Goal: Find specific page/section: Find specific page/section

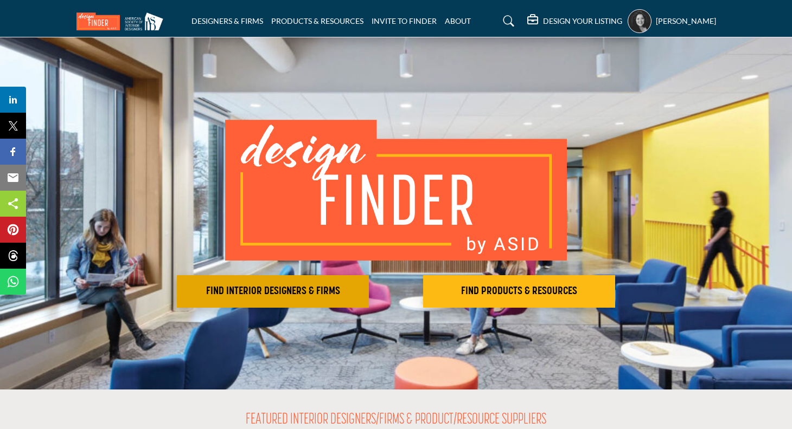
click at [263, 292] on h2 "FIND INTERIOR DESIGNERS & FIRMS" at bounding box center [272, 291] width 185 height 13
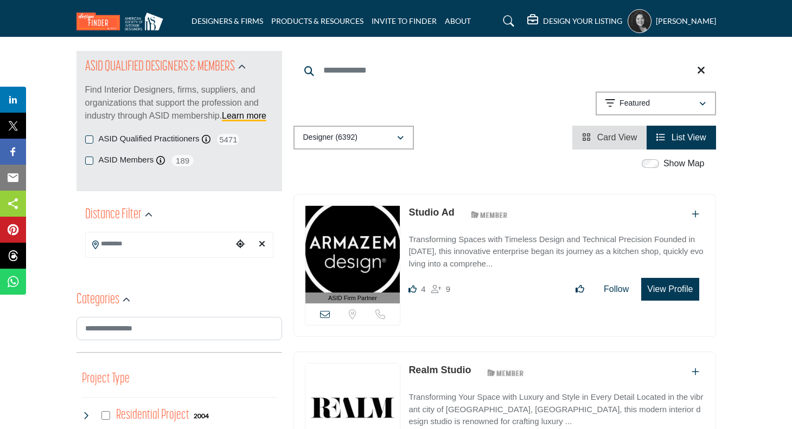
scroll to position [116, 0]
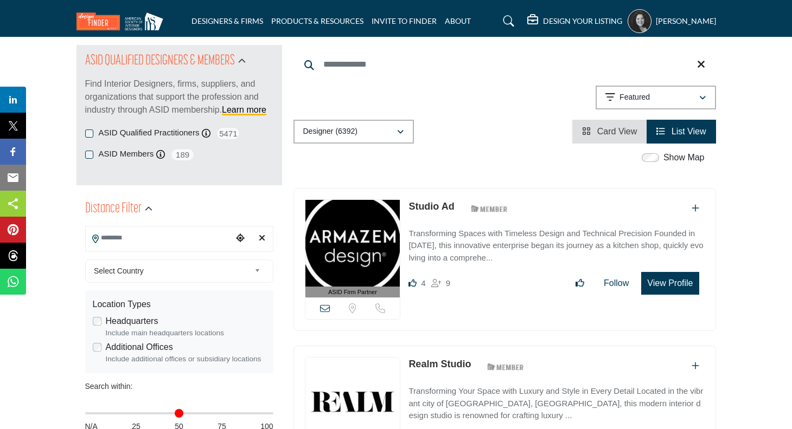
click at [194, 237] on input "Search Location" at bounding box center [159, 238] width 146 height 21
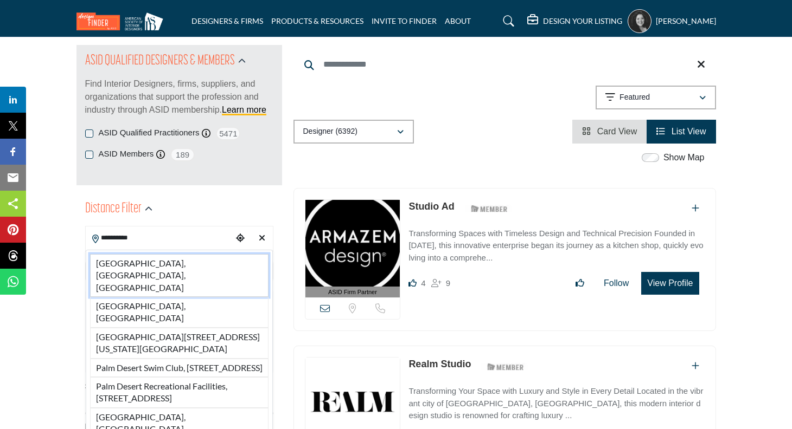
click at [164, 266] on li "[GEOGRAPHIC_DATA], [GEOGRAPHIC_DATA], [GEOGRAPHIC_DATA]" at bounding box center [179, 275] width 178 height 43
type input "**********"
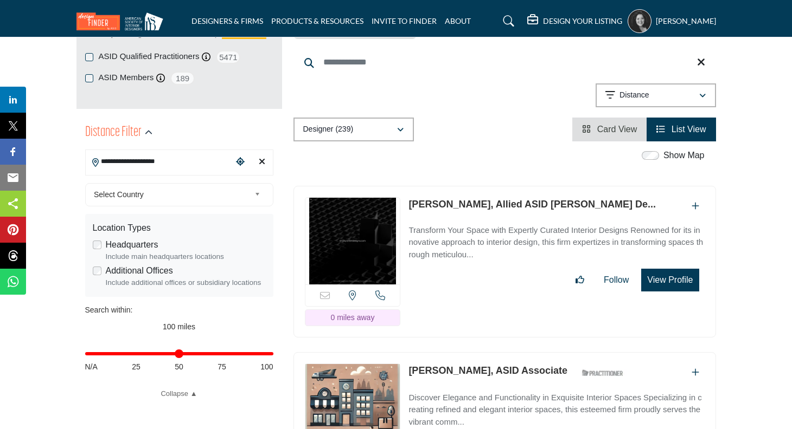
scroll to position [194, 0]
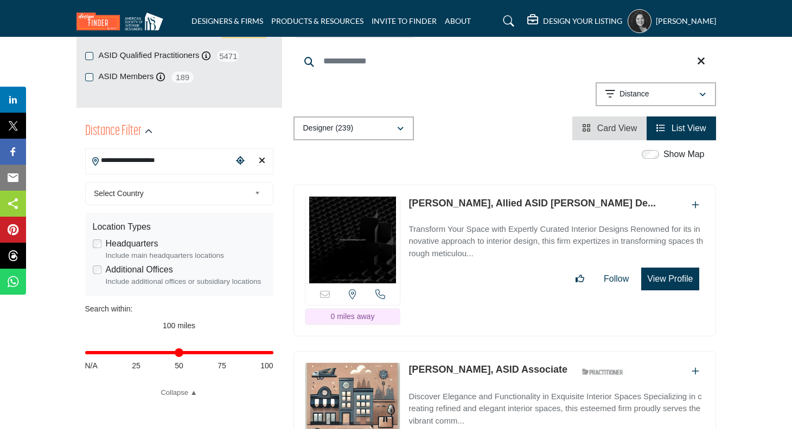
click at [179, 357] on div "Distance in miles N/A 25 50 75 100" at bounding box center [179, 358] width 188 height 42
type input "**"
click at [182, 354] on input "Distance in miles" at bounding box center [179, 353] width 188 height 2
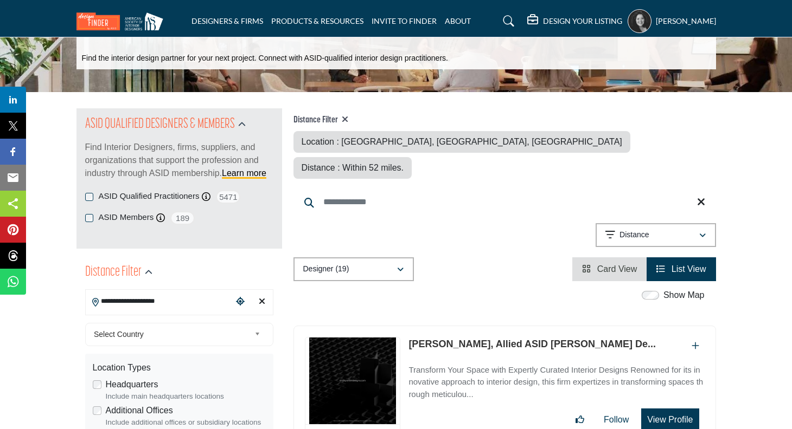
scroll to position [62, 0]
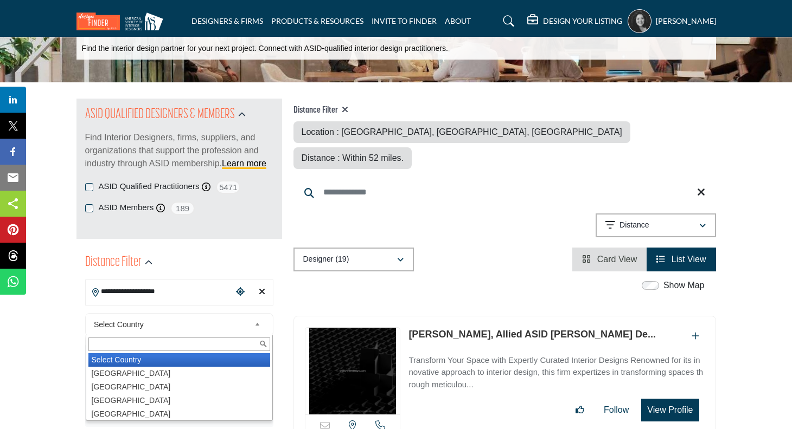
click at [181, 323] on span "Select Country" at bounding box center [172, 324] width 156 height 13
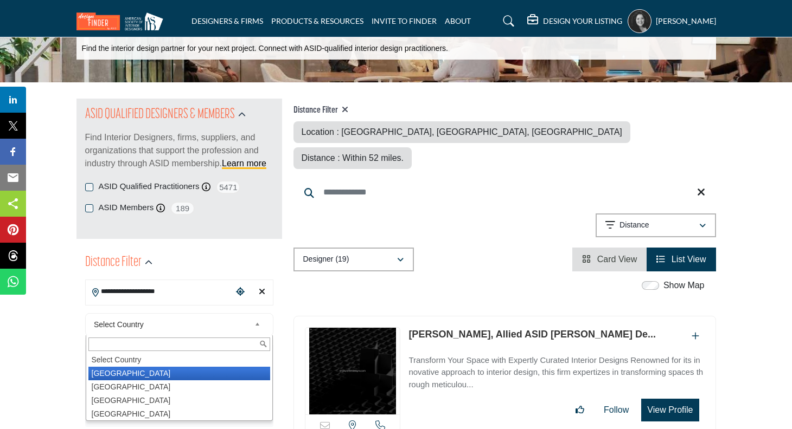
click at [156, 376] on li "[GEOGRAPHIC_DATA]" at bounding box center [179, 374] width 182 height 14
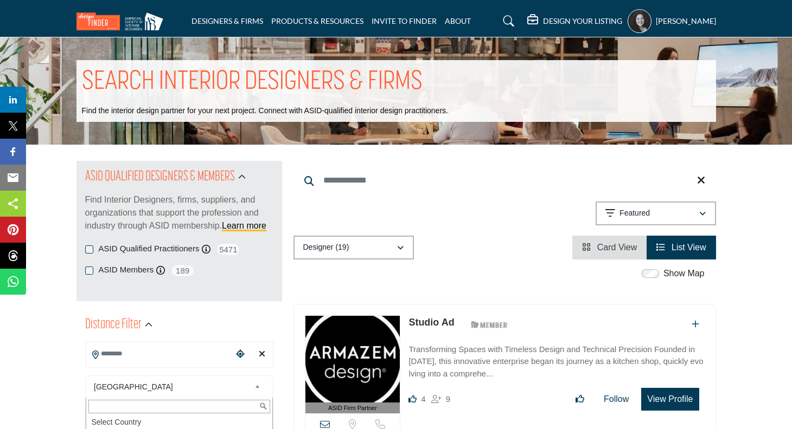
click at [119, 376] on div "[GEOGRAPHIC_DATA] Select Country [GEOGRAPHIC_DATA] [GEOGRAPHIC_DATA] [GEOGRAPHI…" at bounding box center [179, 387] width 188 height 23
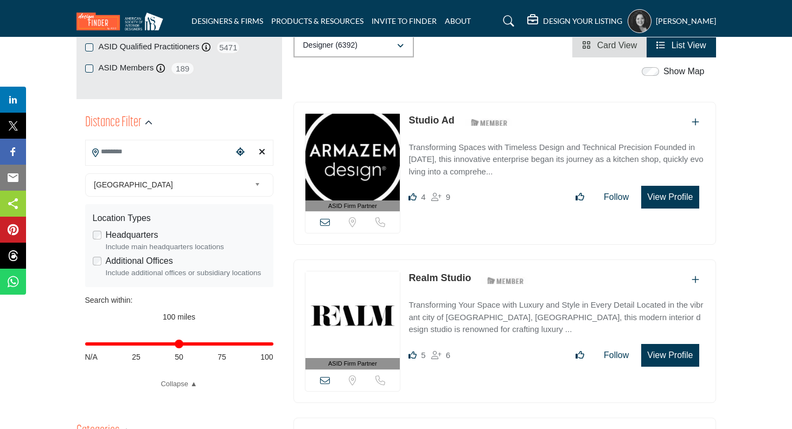
scroll to position [204, 0]
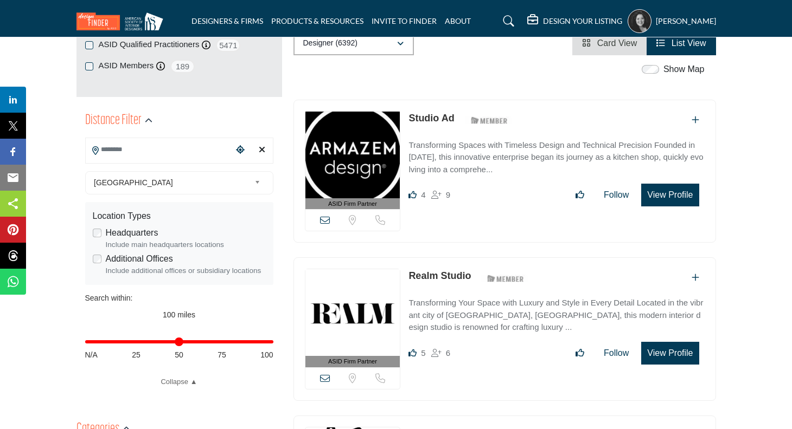
click at [179, 345] on div "Distance in miles N/A 25 50 75 100" at bounding box center [179, 347] width 188 height 42
click at [179, 343] on input "Distance in miles" at bounding box center [179, 342] width 188 height 2
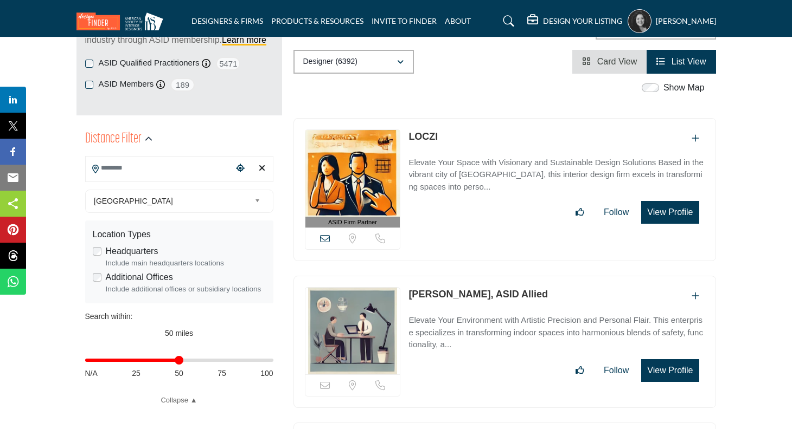
scroll to position [185, 0]
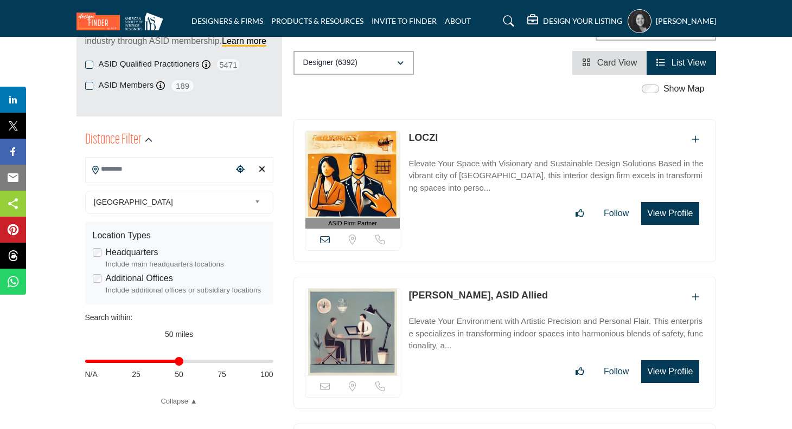
click at [618, 63] on span "Card View" at bounding box center [617, 62] width 40 height 9
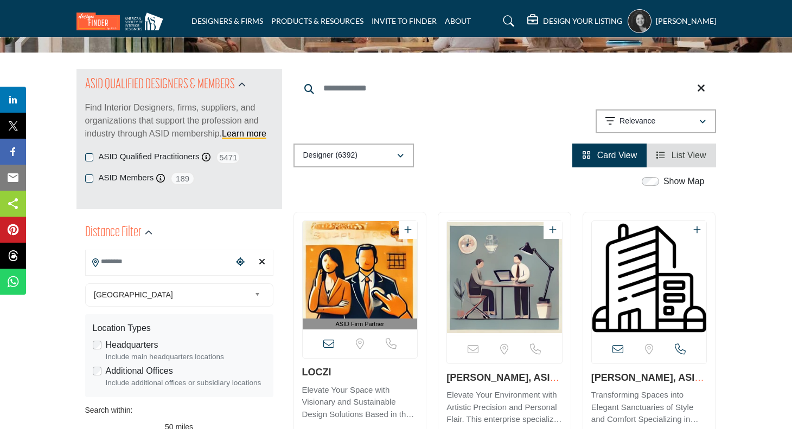
scroll to position [65, 0]
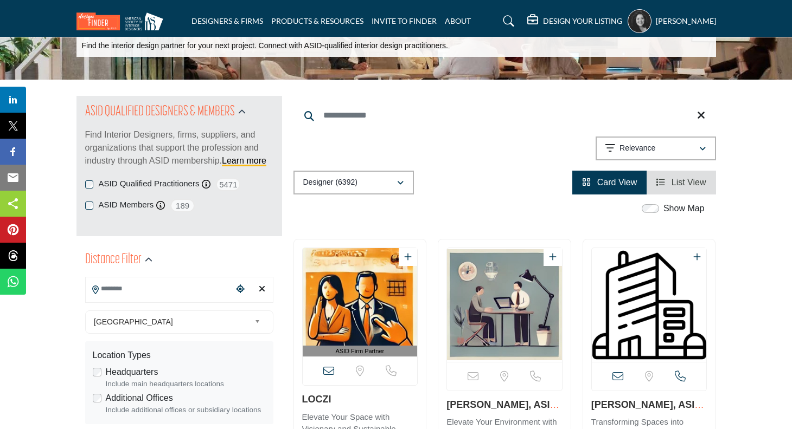
click at [661, 180] on icon "View List" at bounding box center [660, 182] width 9 height 9
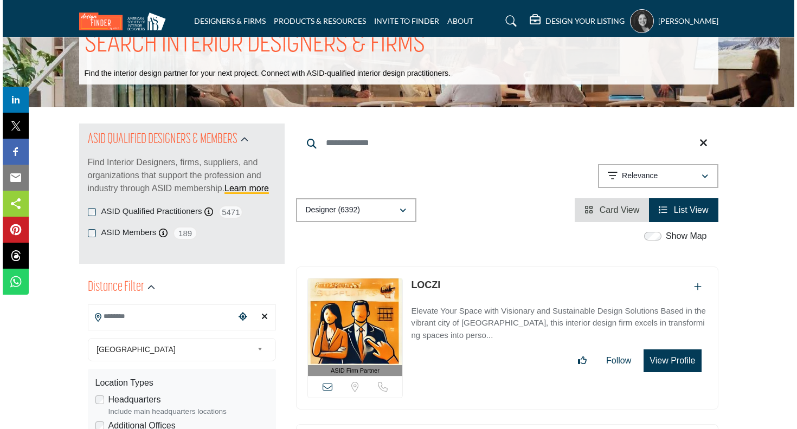
scroll to position [722, 0]
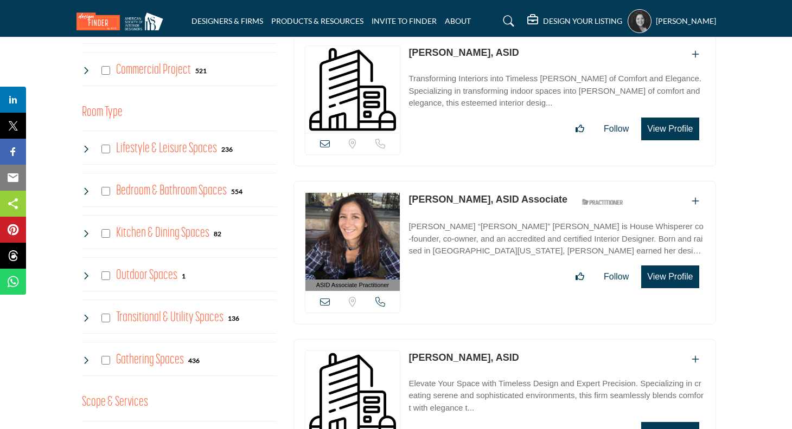
click at [664, 273] on button "View Profile" at bounding box center [669, 277] width 57 height 23
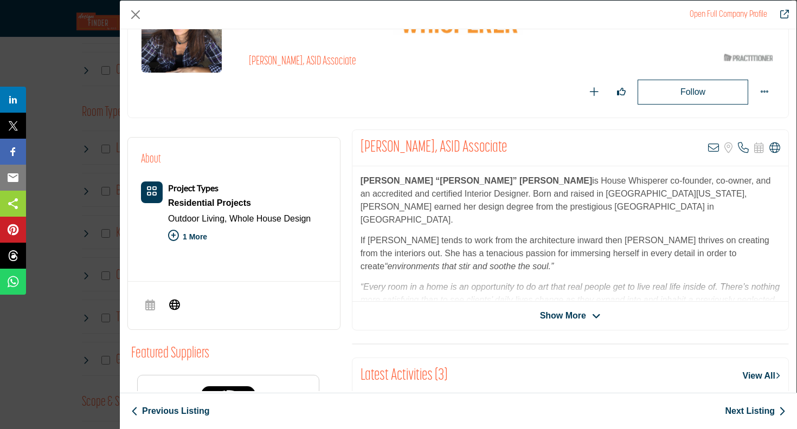
scroll to position [113, 0]
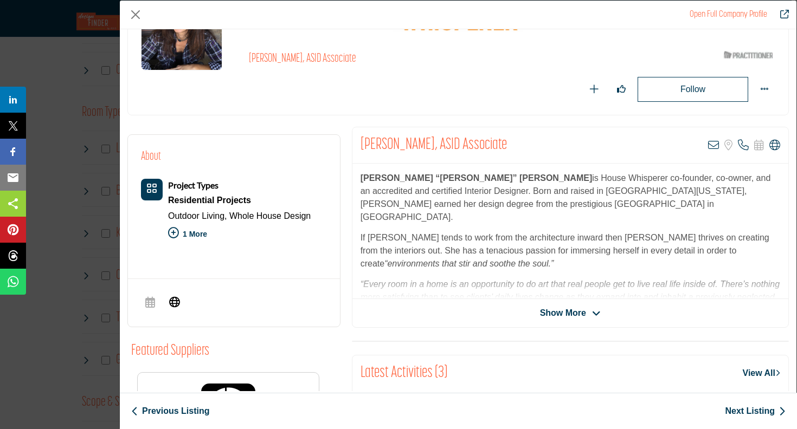
click at [585, 314] on span "Show More" at bounding box center [570, 313] width 61 height 13
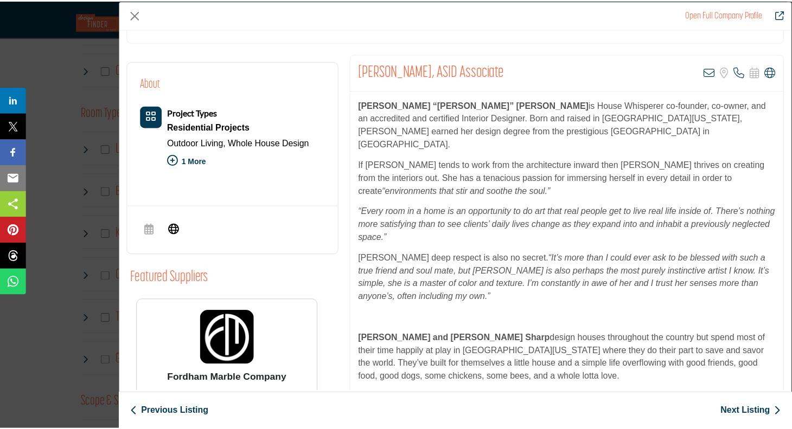
scroll to position [189, 0]
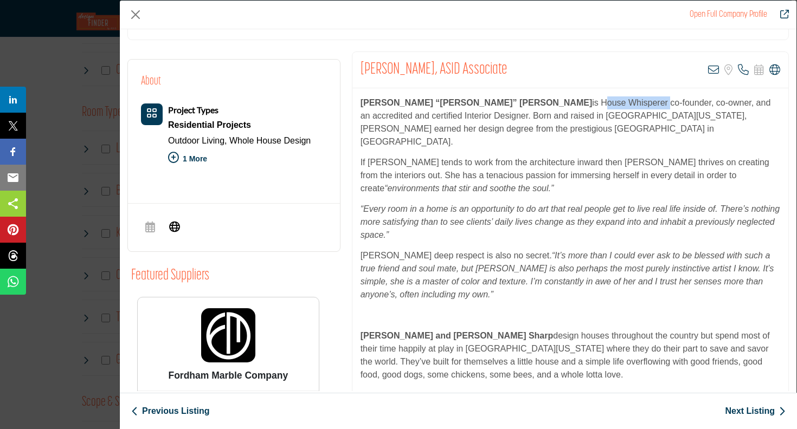
drag, startPoint x: 523, startPoint y: 102, endPoint x: 464, endPoint y: 102, distance: 59.1
click at [464, 102] on p "[PERSON_NAME] “[PERSON_NAME]” [PERSON_NAME] is House Whisperer co-founder, co-o…" at bounding box center [571, 123] width 420 height 52
copy p "House Whisperer"
click at [137, 16] on button "Close" at bounding box center [135, 15] width 16 height 16
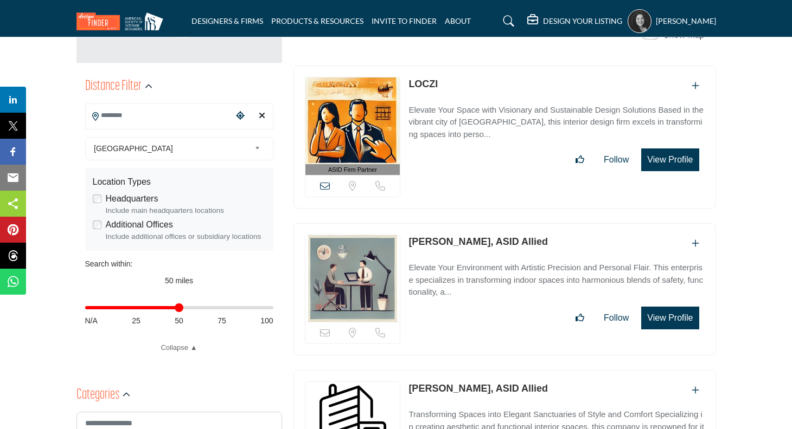
scroll to position [230, 0]
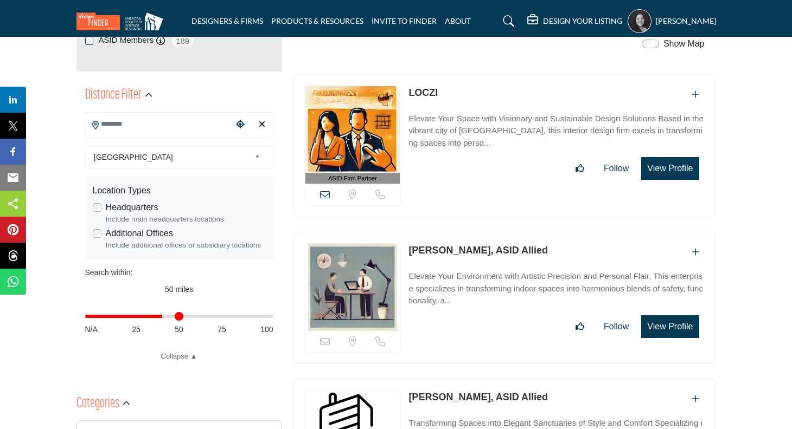
drag, startPoint x: 181, startPoint y: 318, endPoint x: 163, endPoint y: 317, distance: 17.9
type input "**"
click at [163, 317] on input "Distance in miles" at bounding box center [179, 317] width 188 height 2
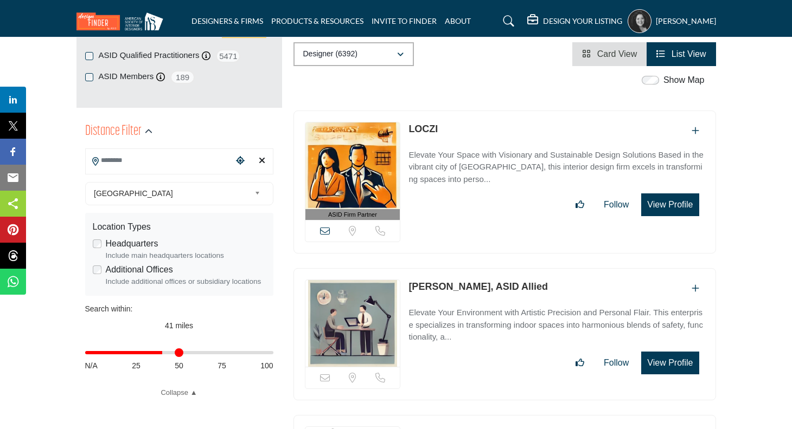
scroll to position [109, 0]
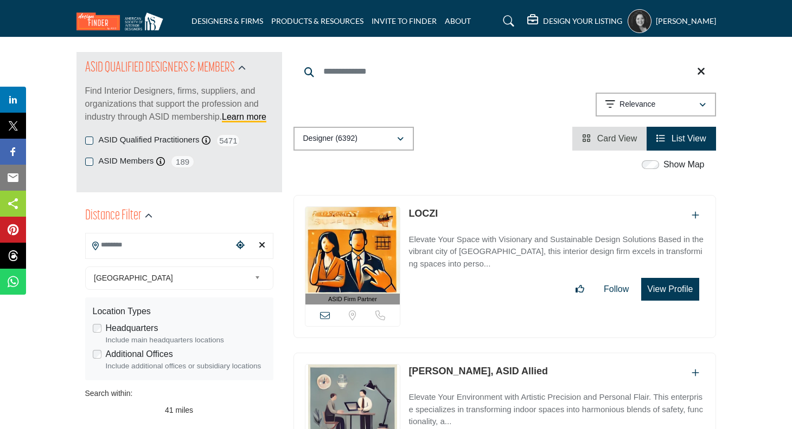
type input "**********"
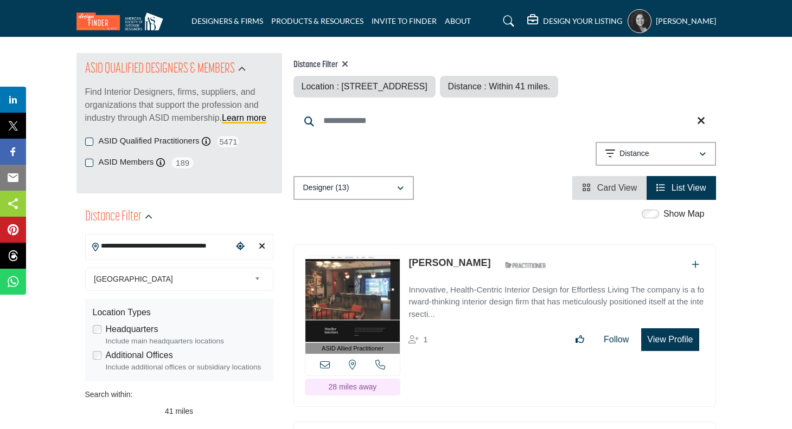
scroll to position [114, 0]
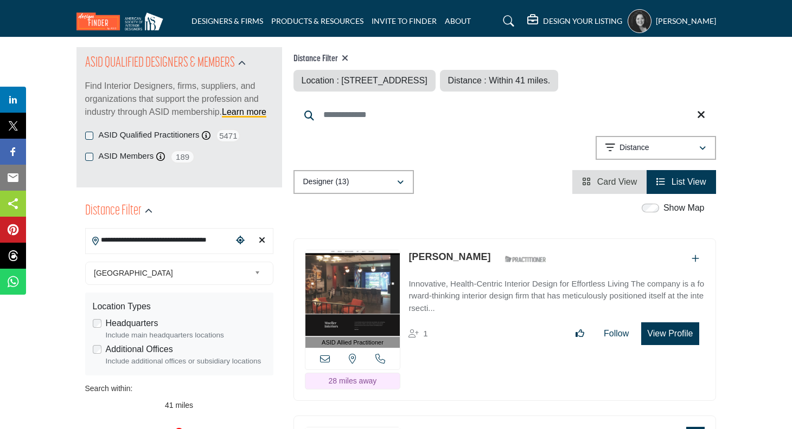
click at [259, 241] on icon "Clear search location" at bounding box center [262, 240] width 7 height 9
type input "***"
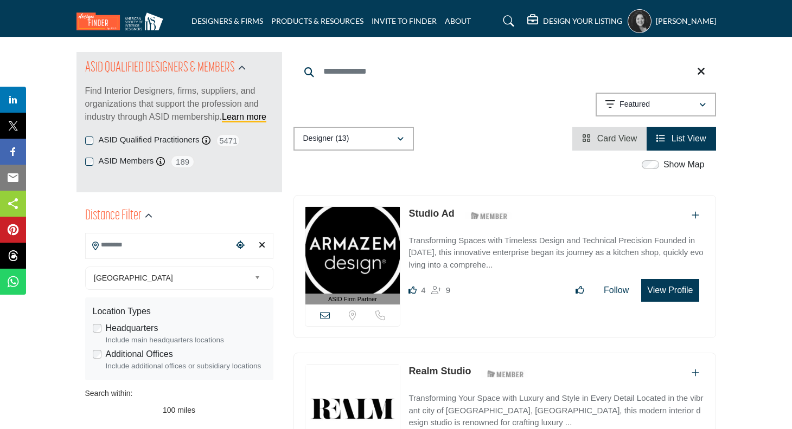
click at [210, 239] on div "**********" at bounding box center [178, 344] width 205 height 288
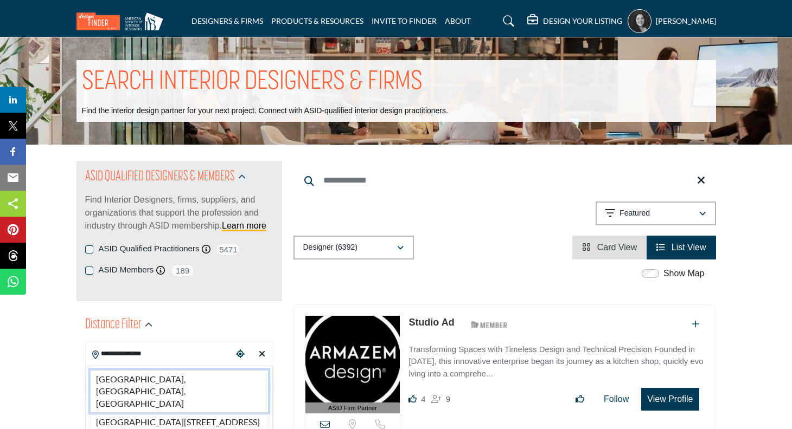
click at [128, 379] on li "[GEOGRAPHIC_DATA], [GEOGRAPHIC_DATA], [GEOGRAPHIC_DATA]" at bounding box center [179, 391] width 178 height 43
type input "**********"
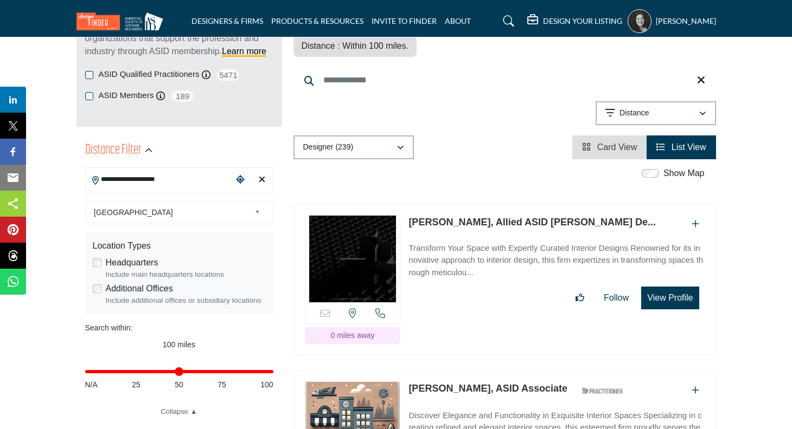
scroll to position [191, 0]
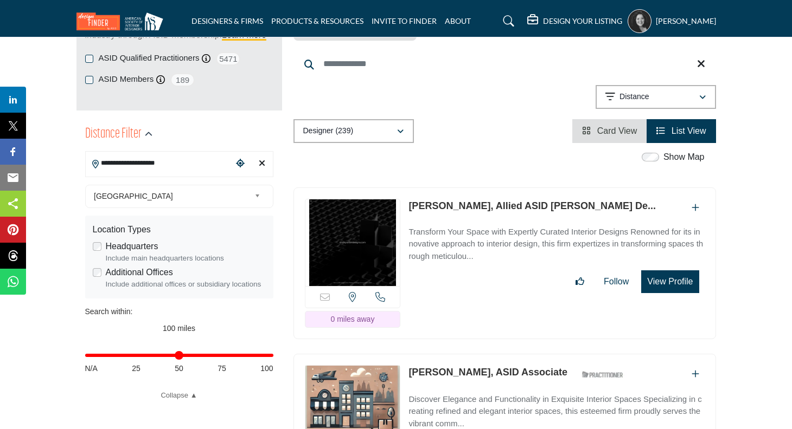
click at [164, 358] on div "Distance in miles N/A 25 50 75 100" at bounding box center [179, 361] width 188 height 42
click at [168, 358] on div "Distance in miles N/A 25 50 75 100" at bounding box center [179, 361] width 188 height 42
drag, startPoint x: 268, startPoint y: 355, endPoint x: 169, endPoint y: 352, distance: 98.7
click at [169, 355] on input "Distance in miles" at bounding box center [179, 356] width 188 height 2
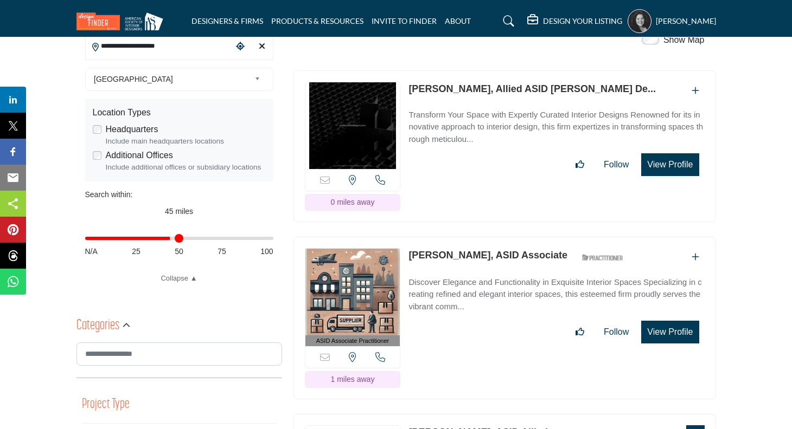
scroll to position [310, 0]
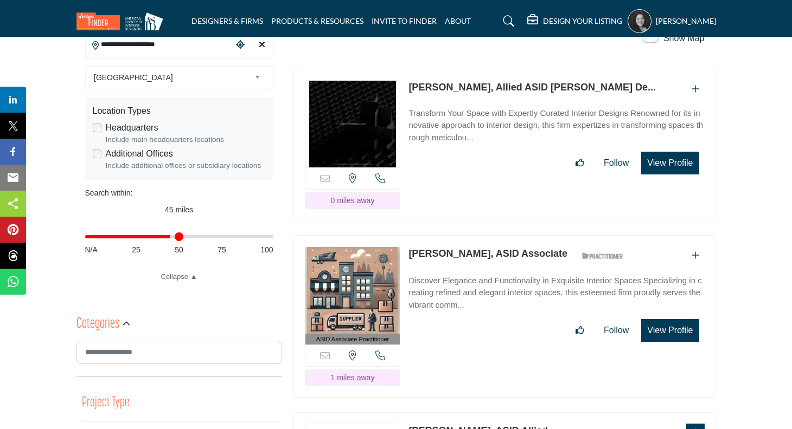
click at [215, 241] on div "Distance in miles N/A 25 50 75 100" at bounding box center [179, 242] width 188 height 42
type input "**"
click at [217, 237] on input "Distance in miles" at bounding box center [179, 237] width 188 height 2
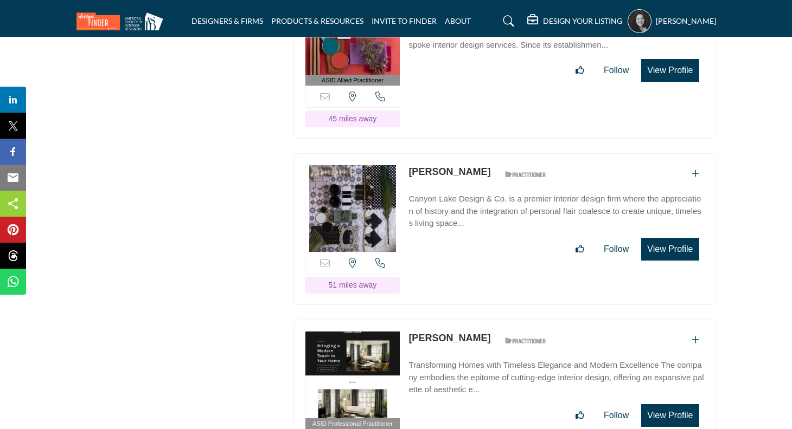
scroll to position [3412, 0]
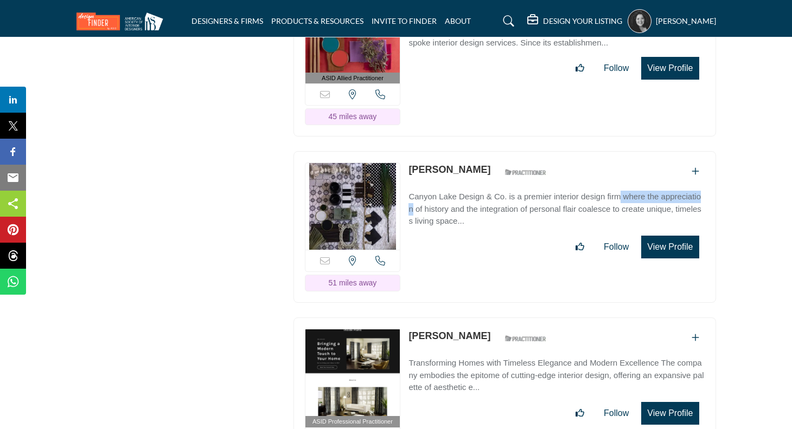
drag, startPoint x: 406, startPoint y: 159, endPoint x: 506, endPoint y: 162, distance: 100.3
click at [506, 162] on div "Sorry, but this listing is on a subscription plan which does not allow users to…" at bounding box center [504, 227] width 422 height 152
copy p "Canyon Lake Design & Co"
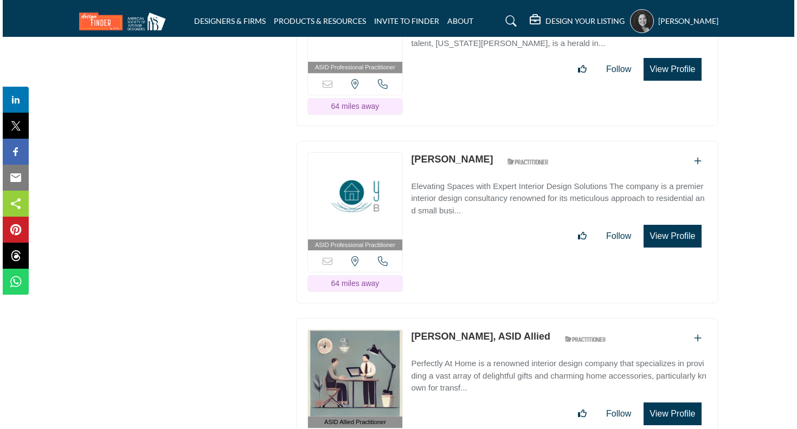
scroll to position [6783, 0]
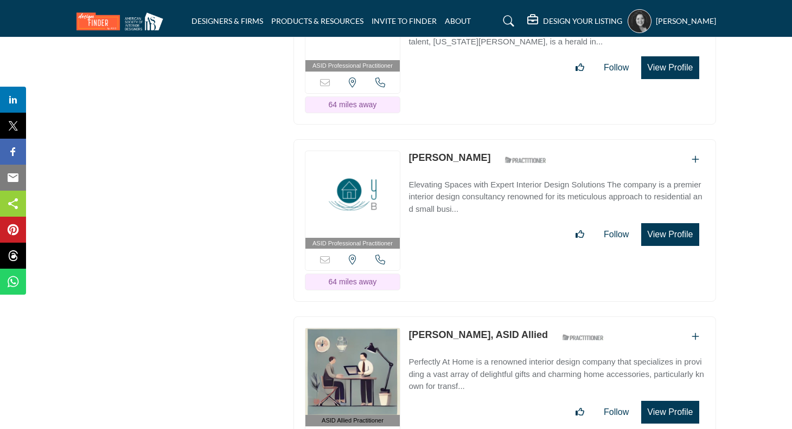
click at [661, 223] on button "View Profile" at bounding box center [669, 234] width 57 height 23
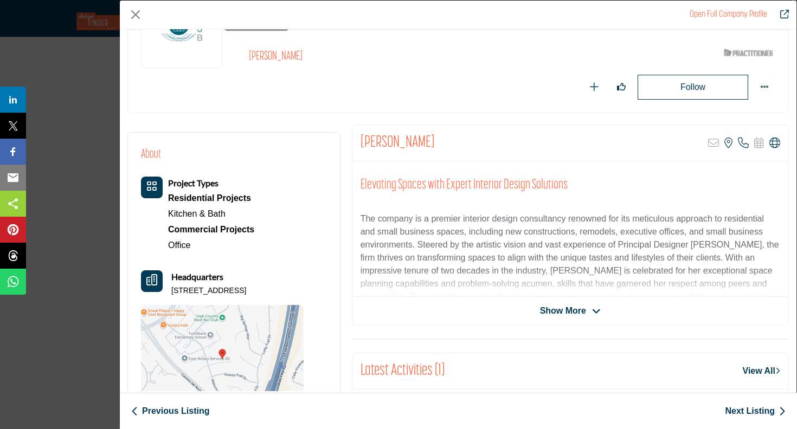
scroll to position [146, 0]
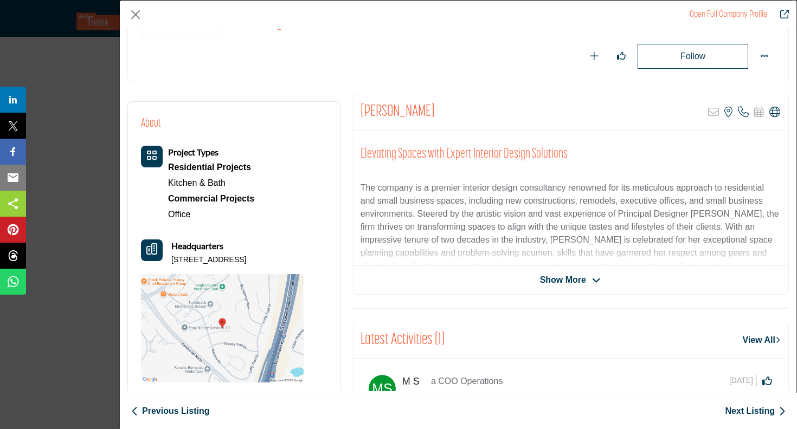
click at [560, 281] on span "Show More" at bounding box center [563, 280] width 46 height 13
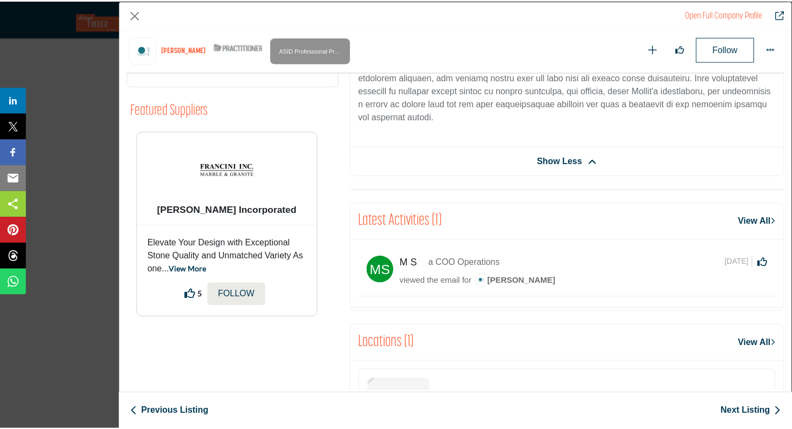
scroll to position [648, 0]
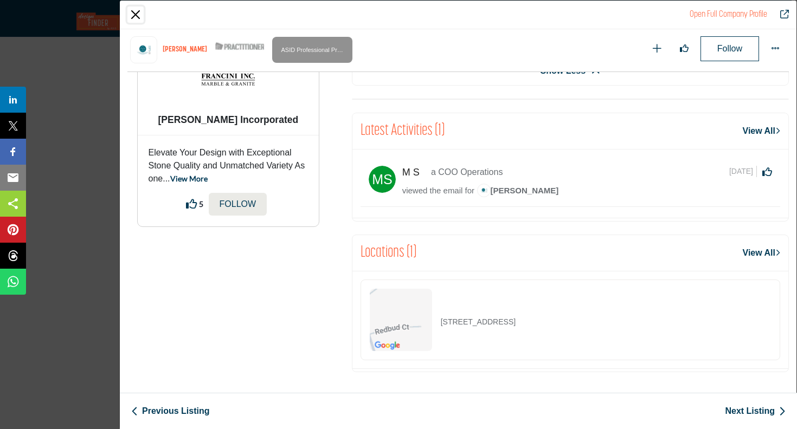
click at [137, 13] on button "Close" at bounding box center [135, 15] width 16 height 16
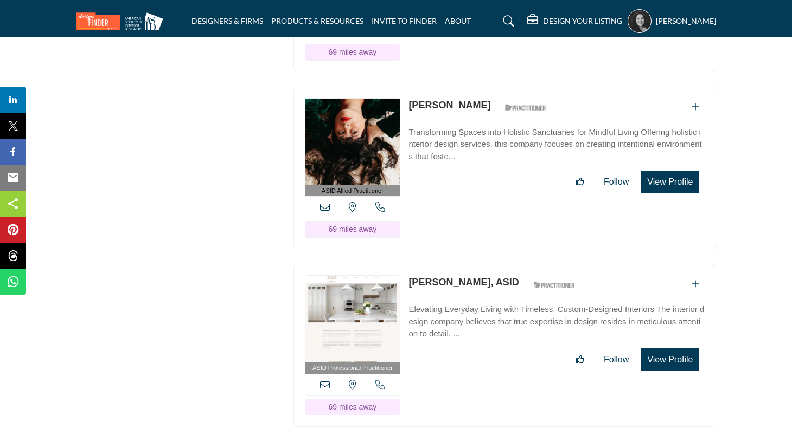
scroll to position [12234, 0]
